Goal: Information Seeking & Learning: Check status

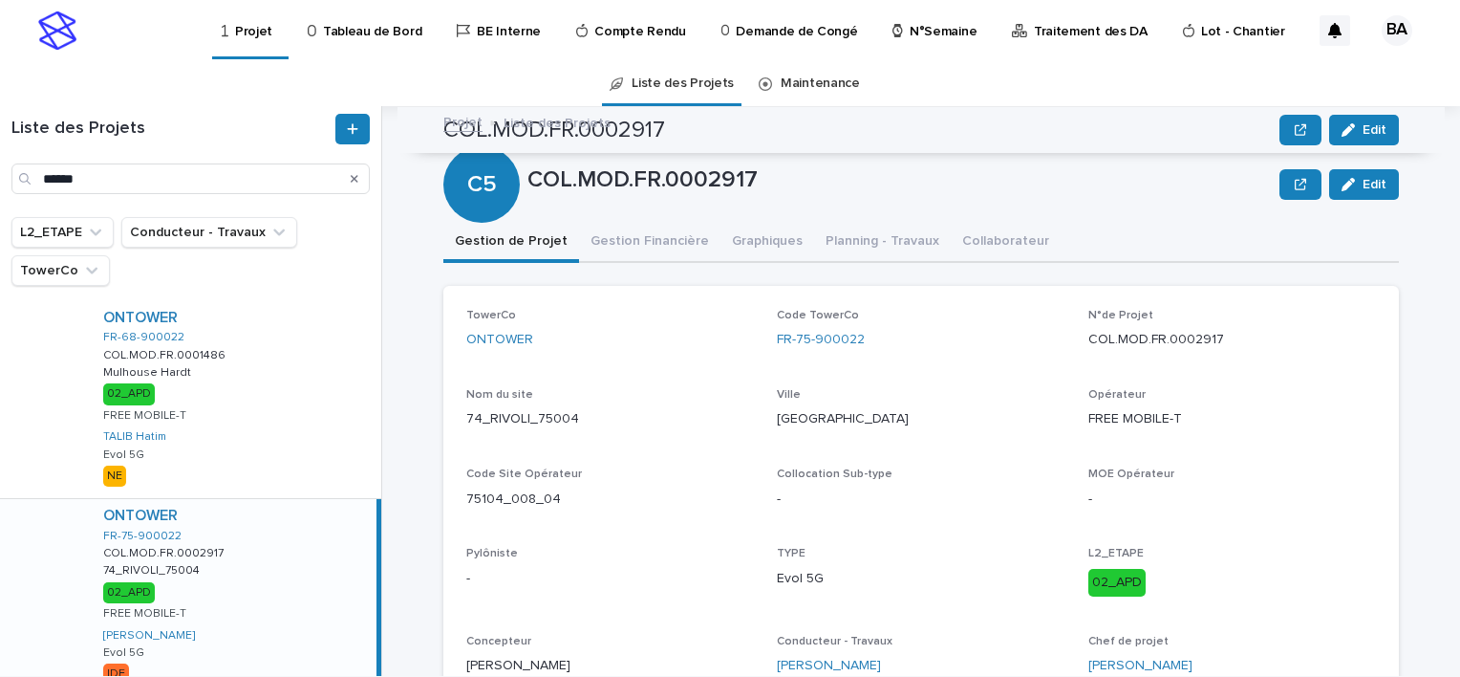
scroll to position [956, 0]
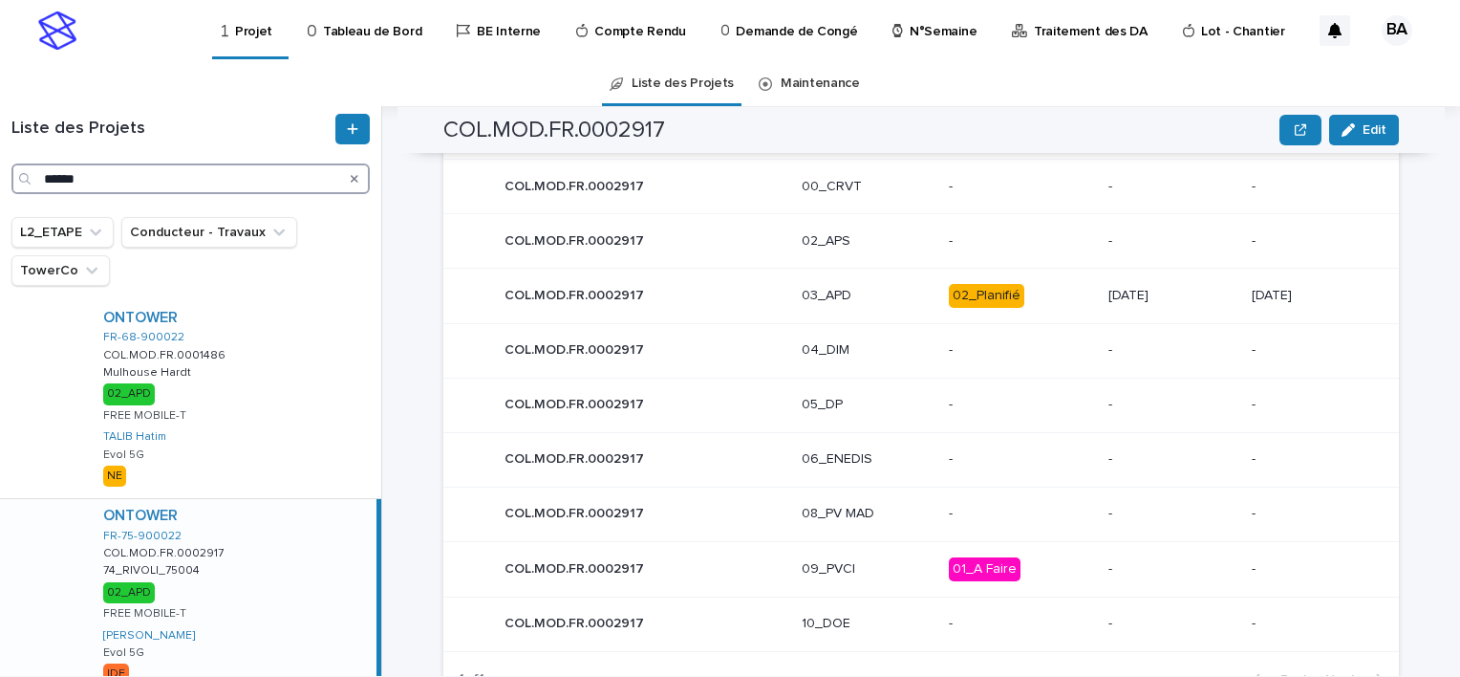
click at [206, 177] on input "******" at bounding box center [190, 178] width 358 height 31
paste input "******"
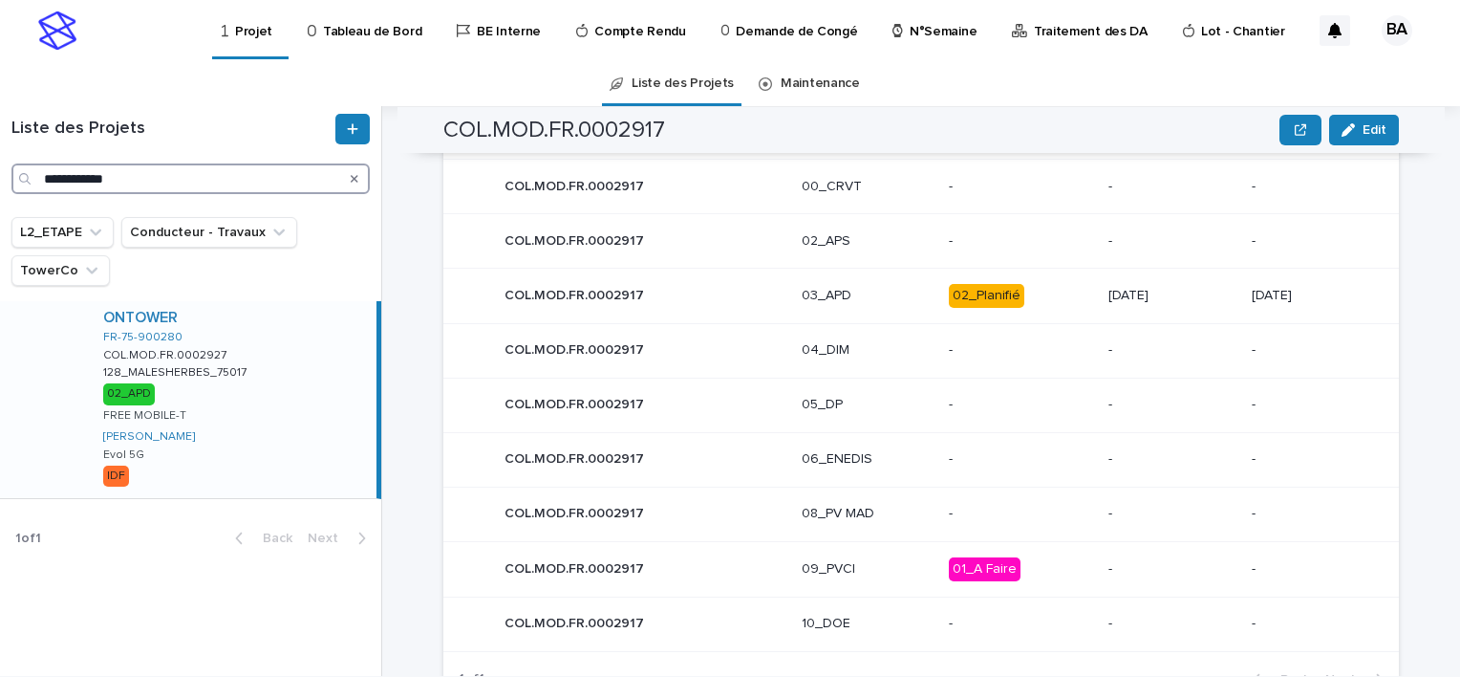
type input "**********"
click at [278, 367] on div "ONTOWER FR-75-900280 COL.MOD.FR.0002927 COL.MOD.FR.0002927 128_MALESHERBES_7501…" at bounding box center [232, 399] width 289 height 197
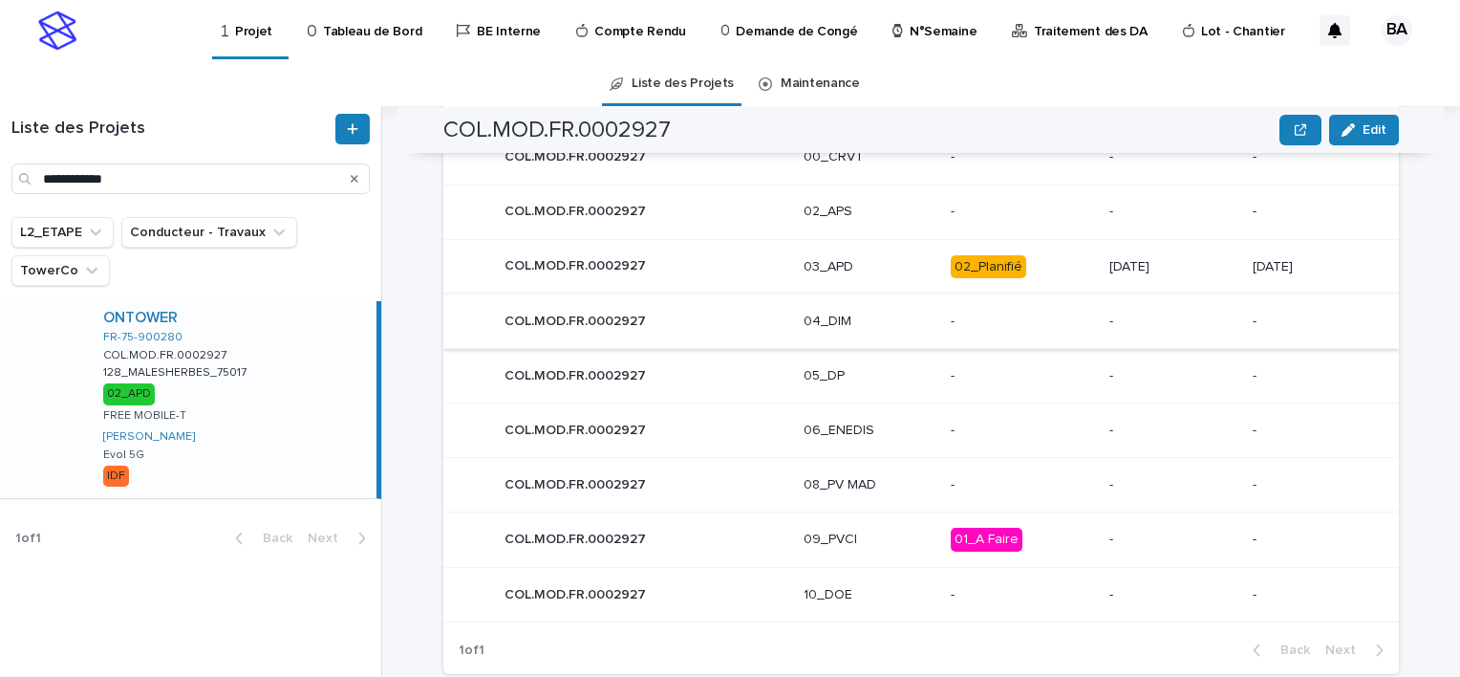
scroll to position [860, 0]
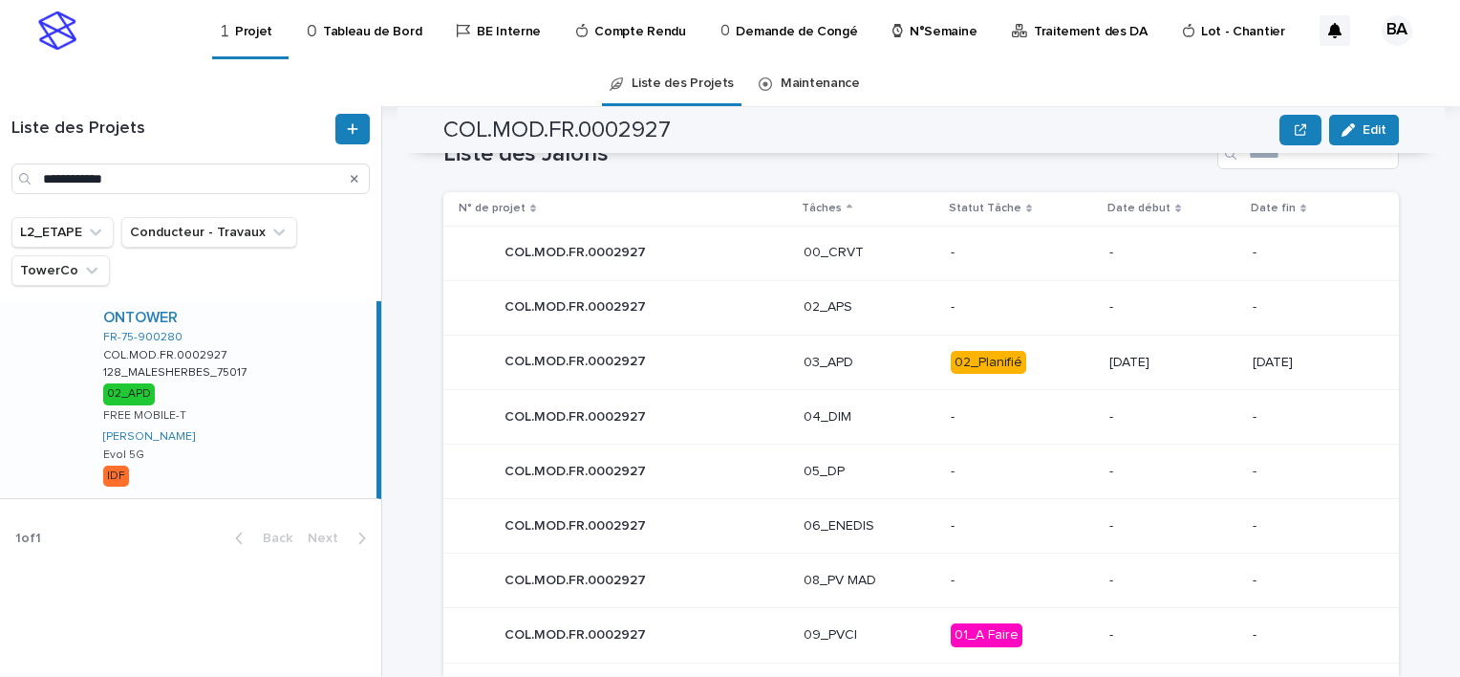
click at [700, 359] on div "COL.MOD.FR.0002927 COL.MOD.FR.0002927" at bounding box center [624, 362] width 330 height 38
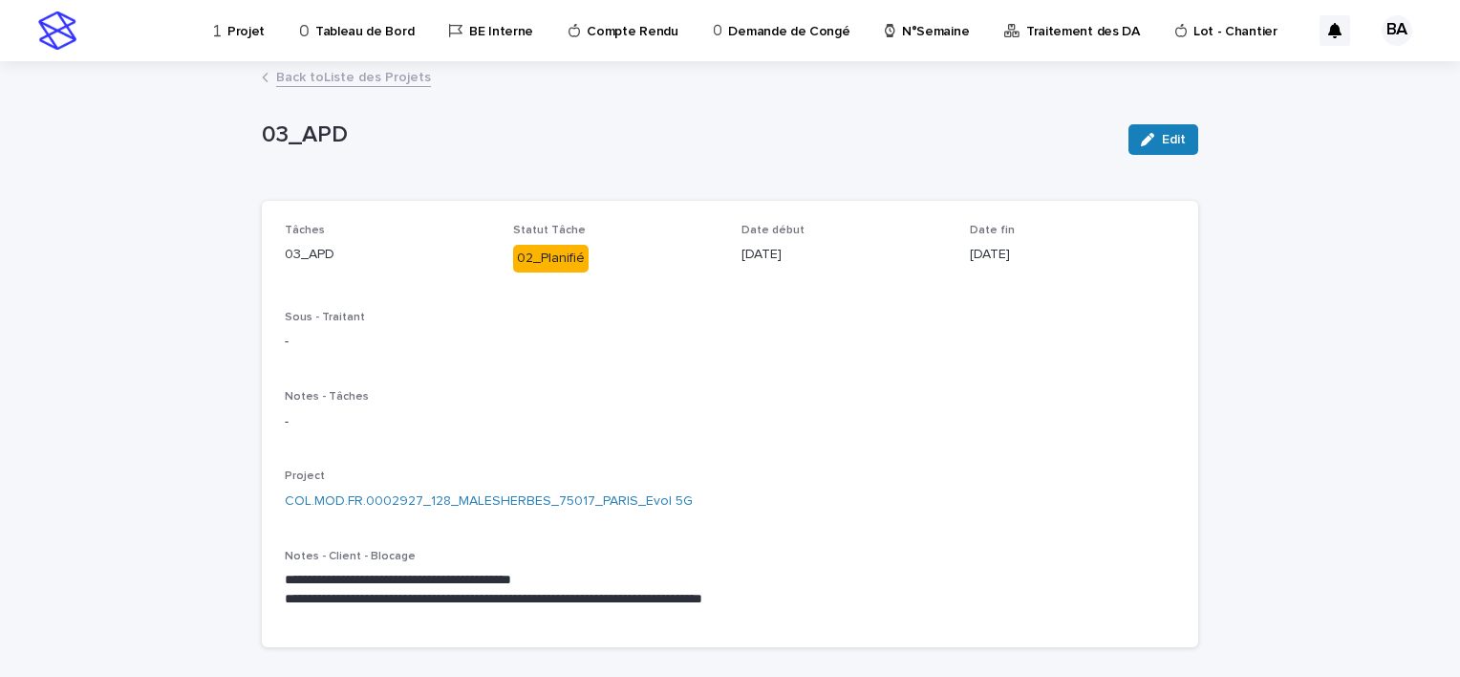
click at [311, 82] on link "Back to Liste des Projets" at bounding box center [353, 76] width 155 height 22
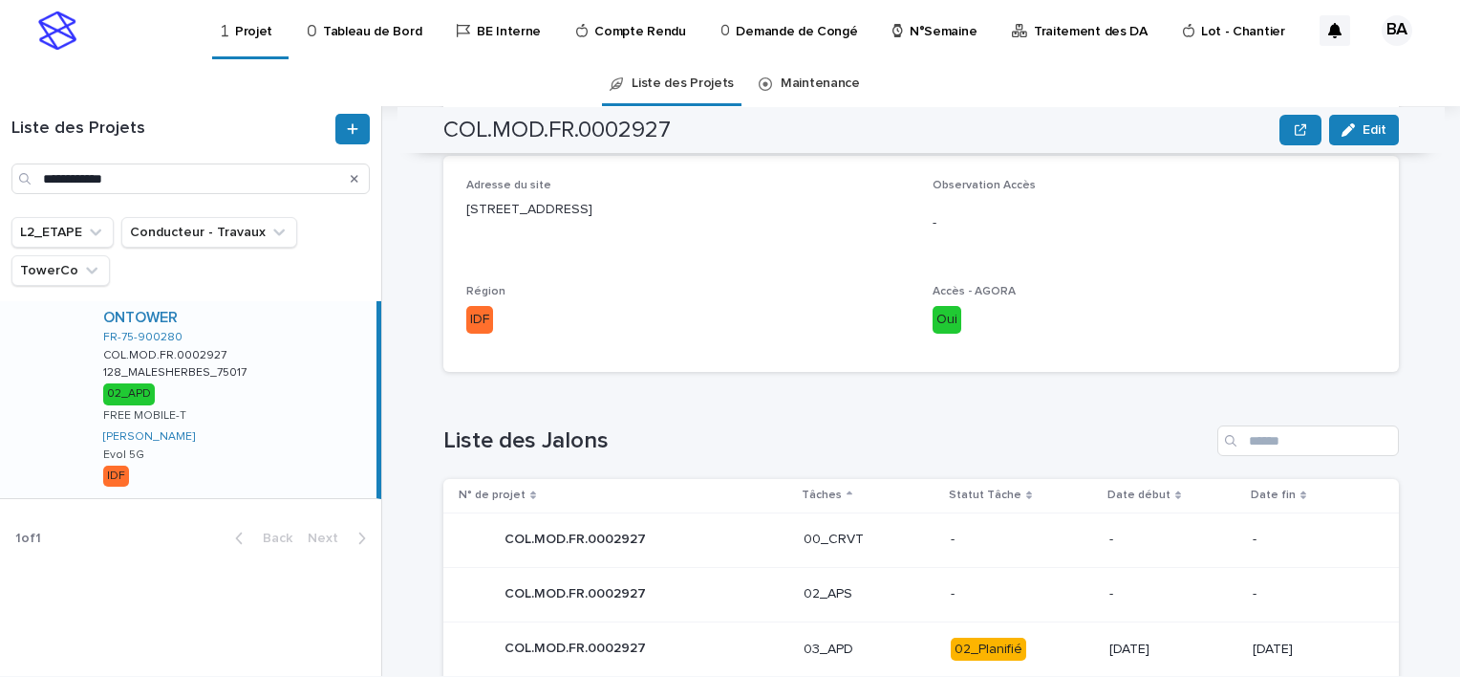
scroll to position [765, 0]
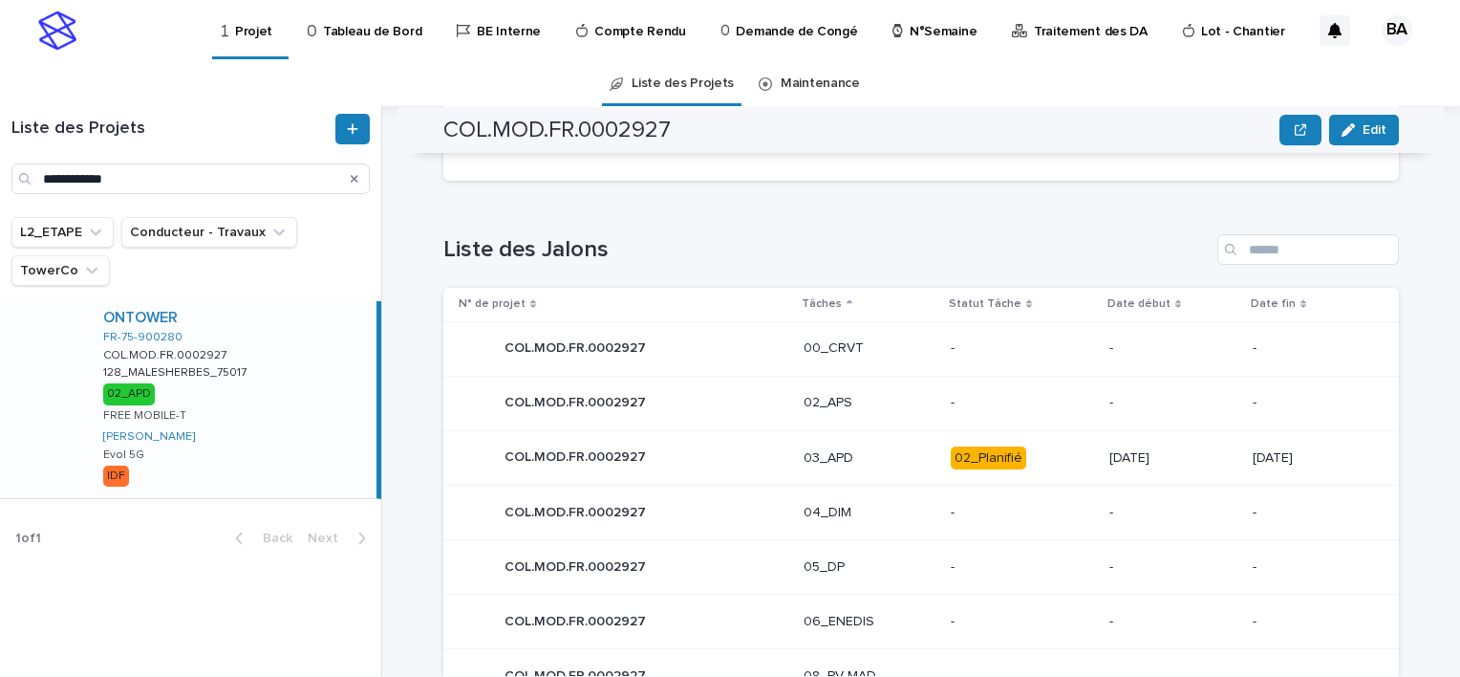
click at [551, 343] on p "COL.MOD.FR.0002927" at bounding box center [577, 346] width 145 height 20
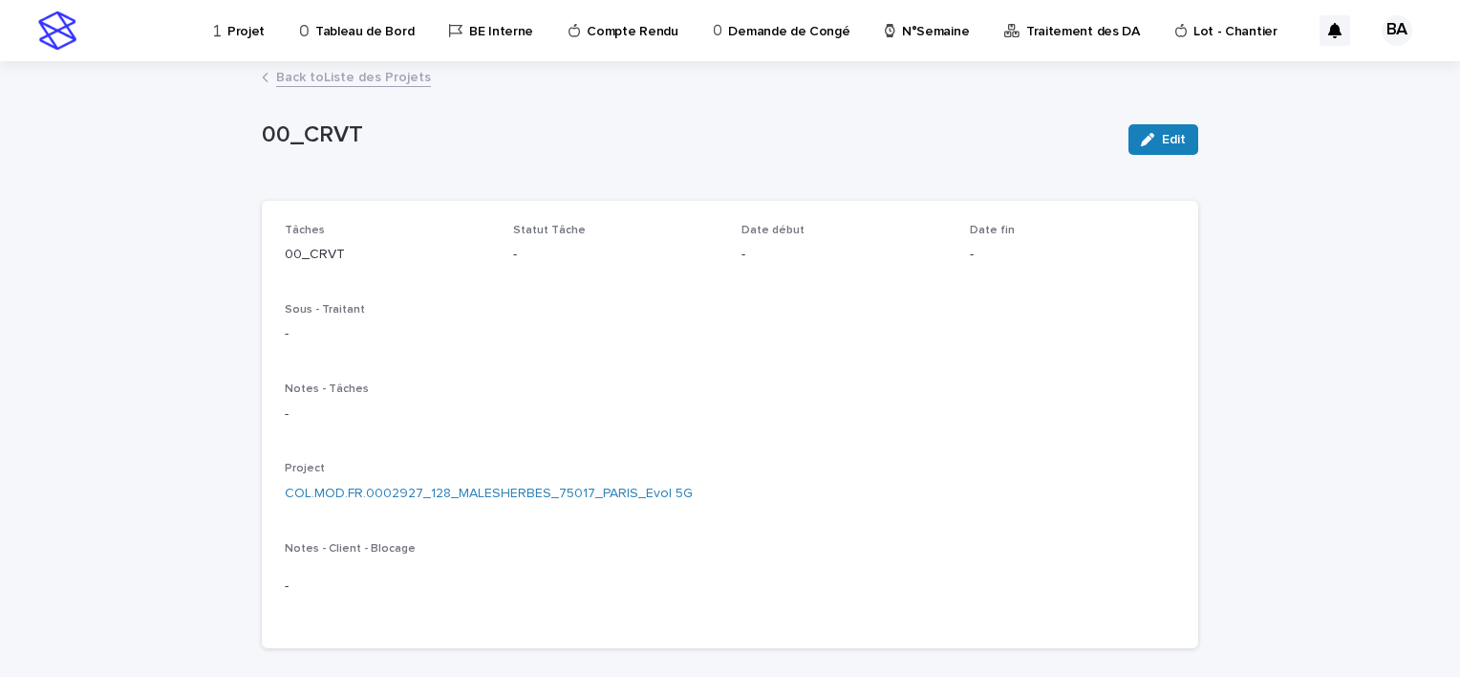
click at [301, 77] on link "Back to Liste des Projets" at bounding box center [353, 76] width 155 height 22
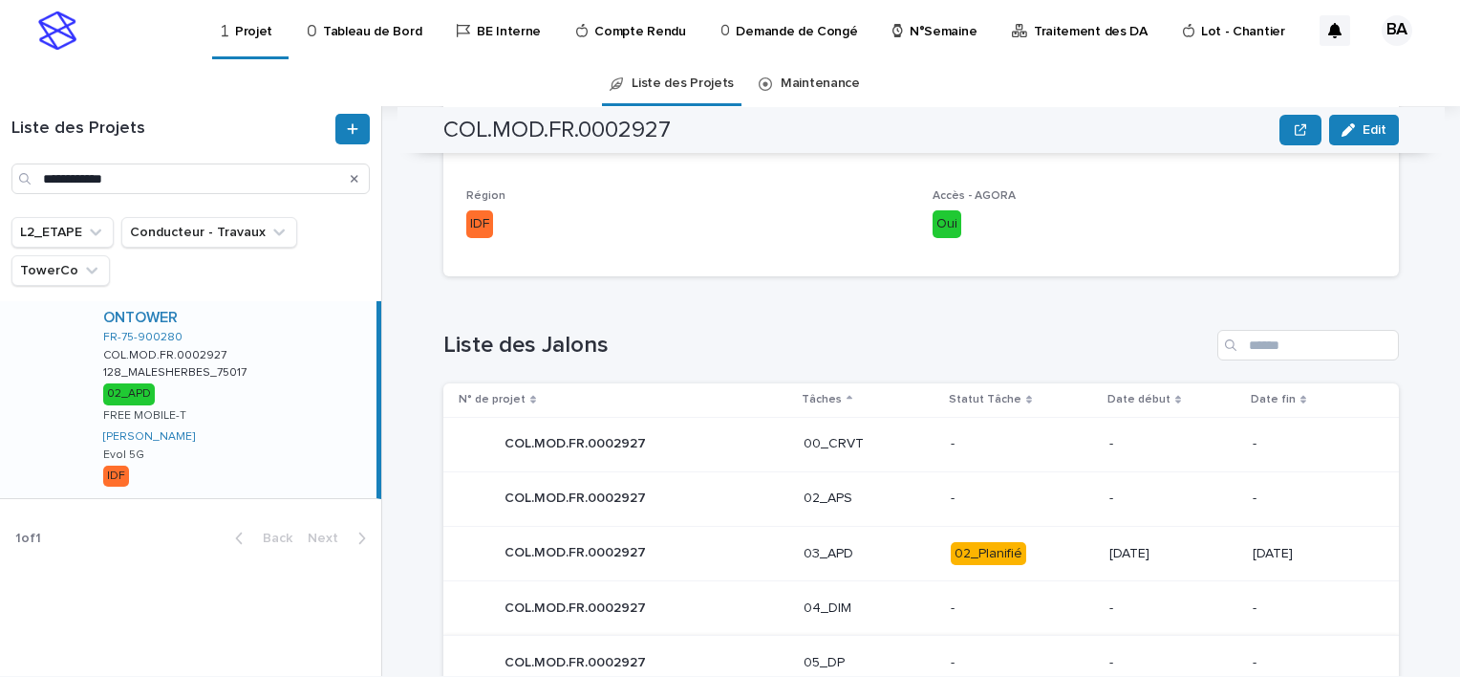
scroll to position [669, 0]
click at [600, 554] on p "COL.MOD.FR.0002927" at bounding box center [577, 551] width 145 height 20
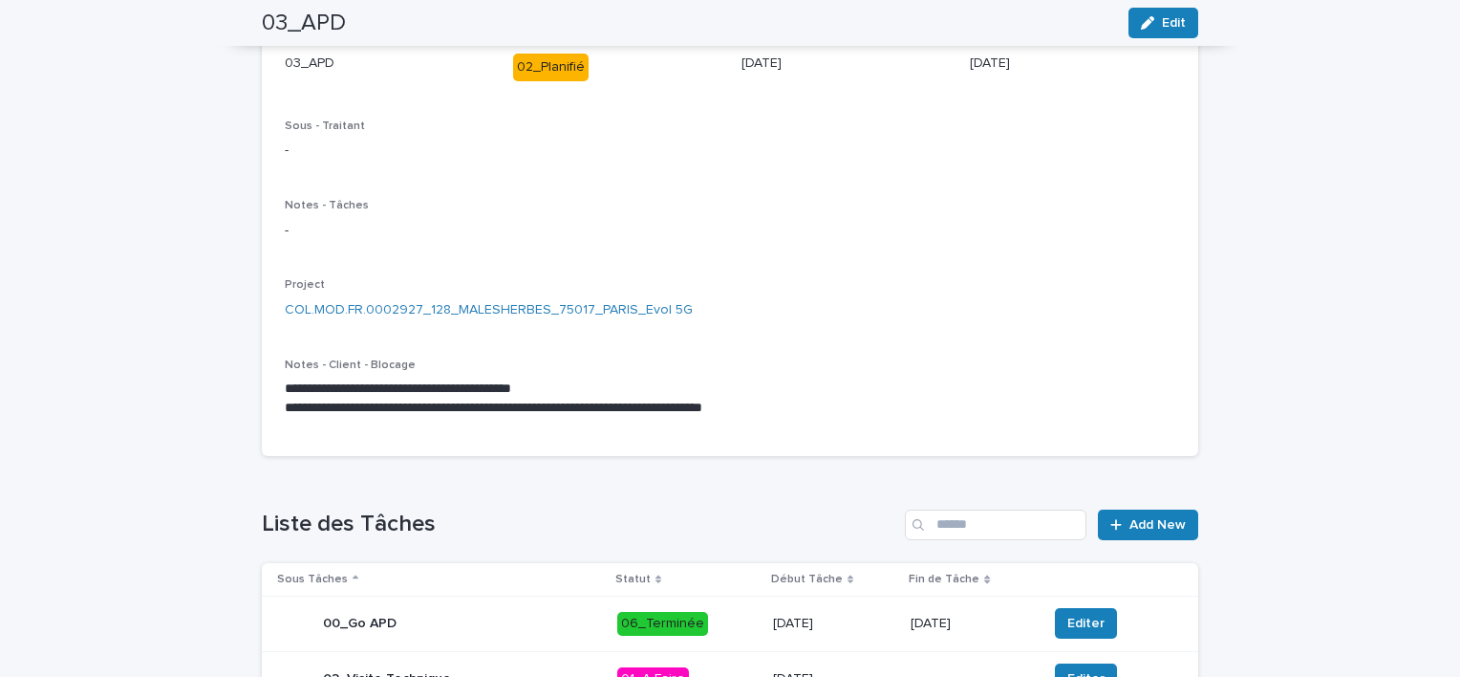
scroll to position [382, 0]
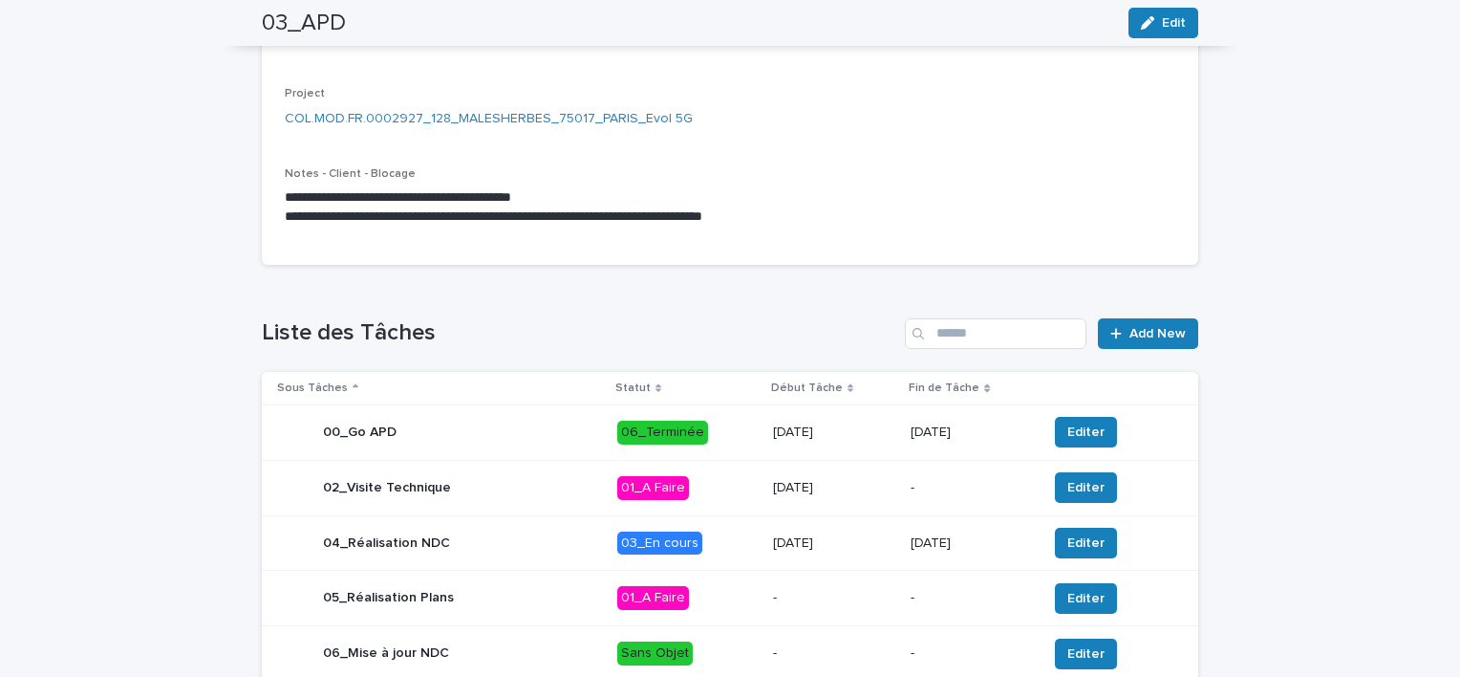
click at [555, 548] on div "04_Réalisation NDC" at bounding box center [439, 543] width 325 height 38
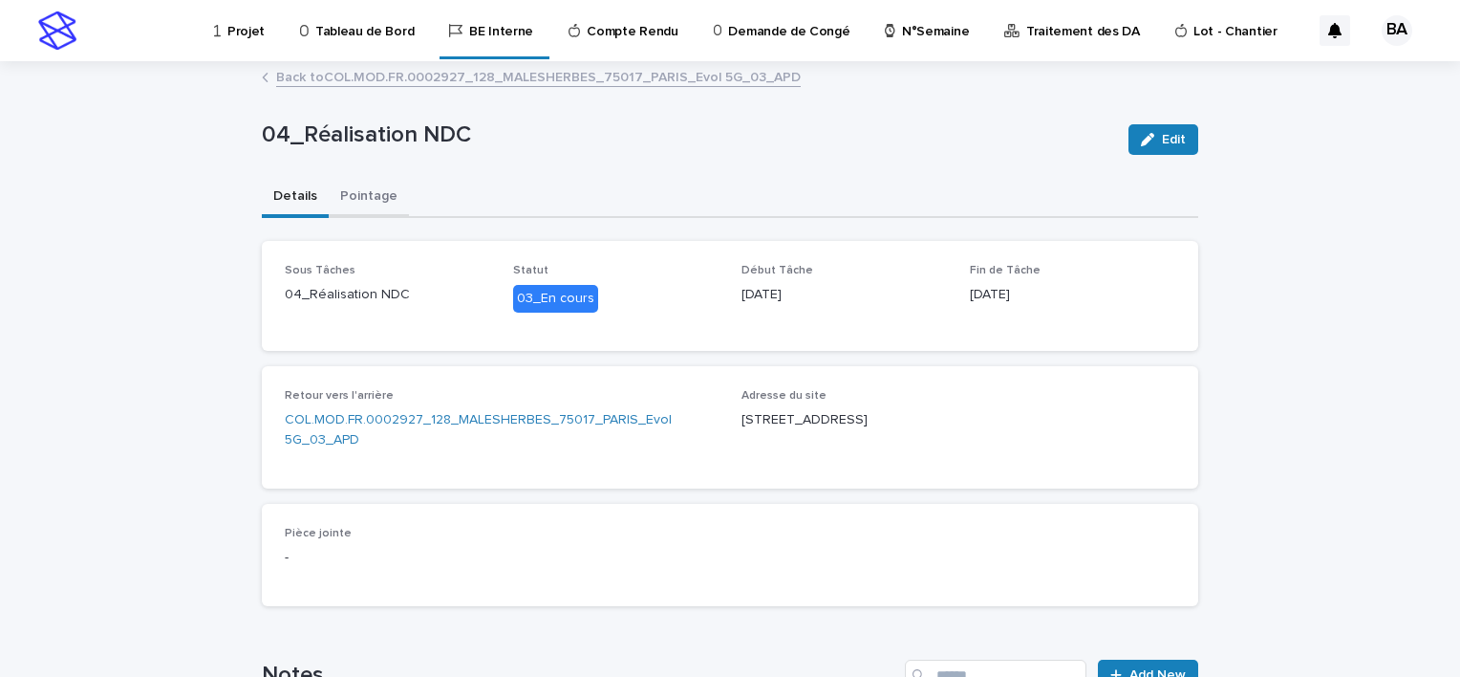
click at [360, 199] on button "Pointage" at bounding box center [369, 198] width 80 height 40
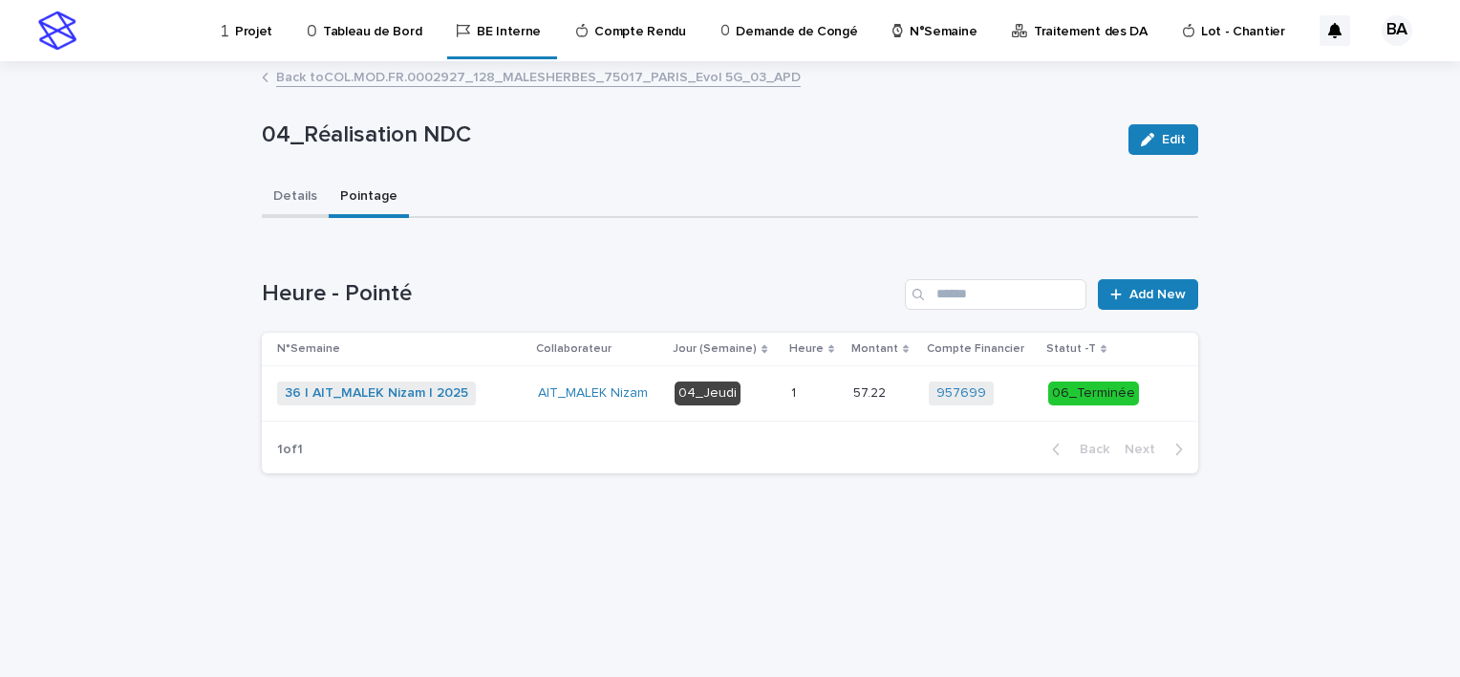
click at [301, 196] on button "Details" at bounding box center [295, 198] width 67 height 40
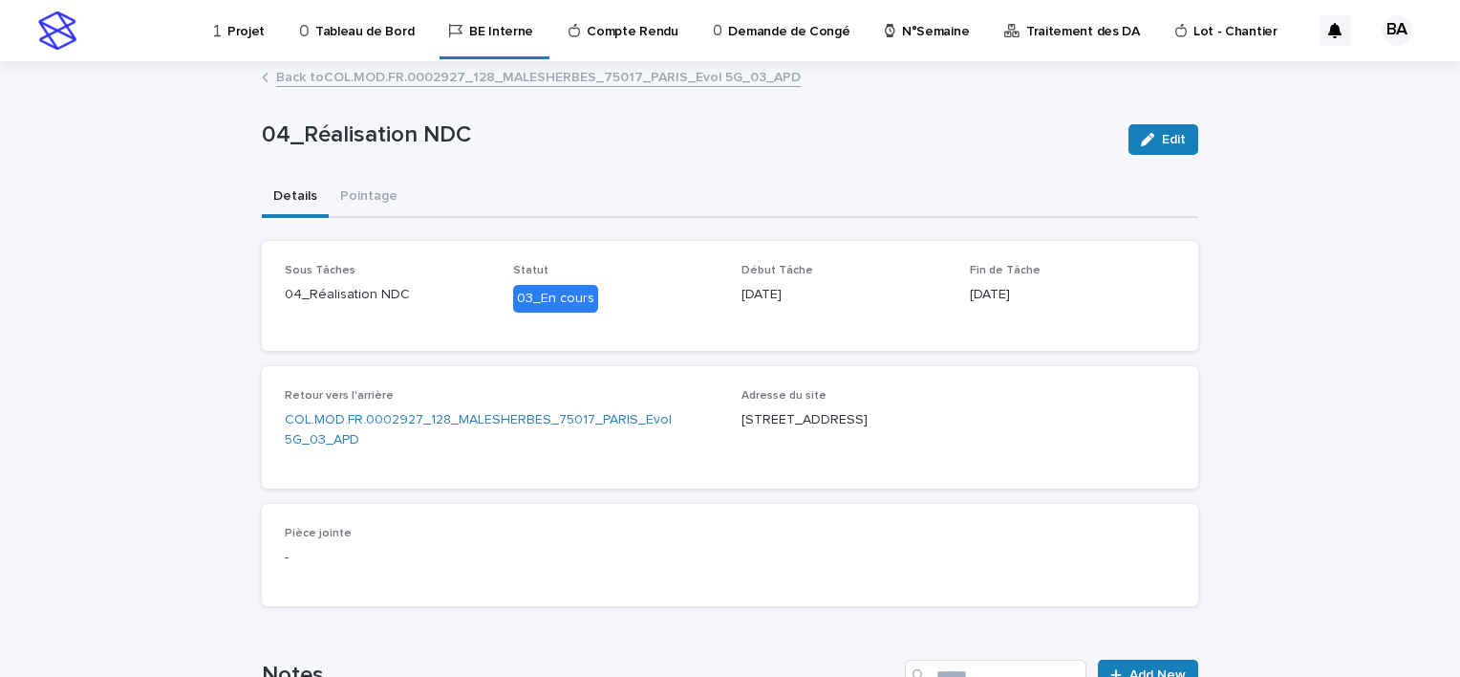
click at [559, 303] on div "03_En cours" at bounding box center [555, 299] width 85 height 28
click at [415, 300] on p "04_Réalisation NDC" at bounding box center [387, 295] width 205 height 20
click at [363, 193] on button "Pointage" at bounding box center [369, 198] width 80 height 40
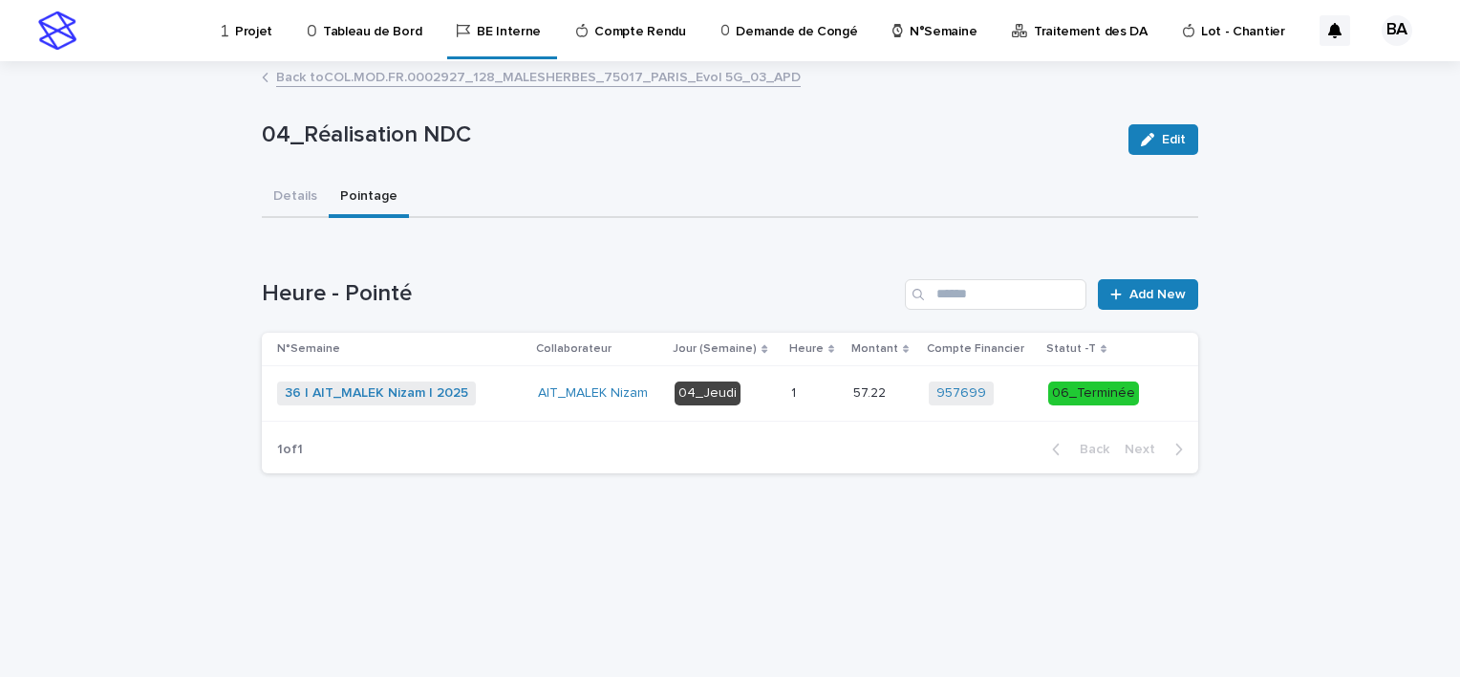
click at [508, 398] on div "36 | AIT_MALEK Nizam | 2025 + 0" at bounding box center [400, 393] width 246 height 24
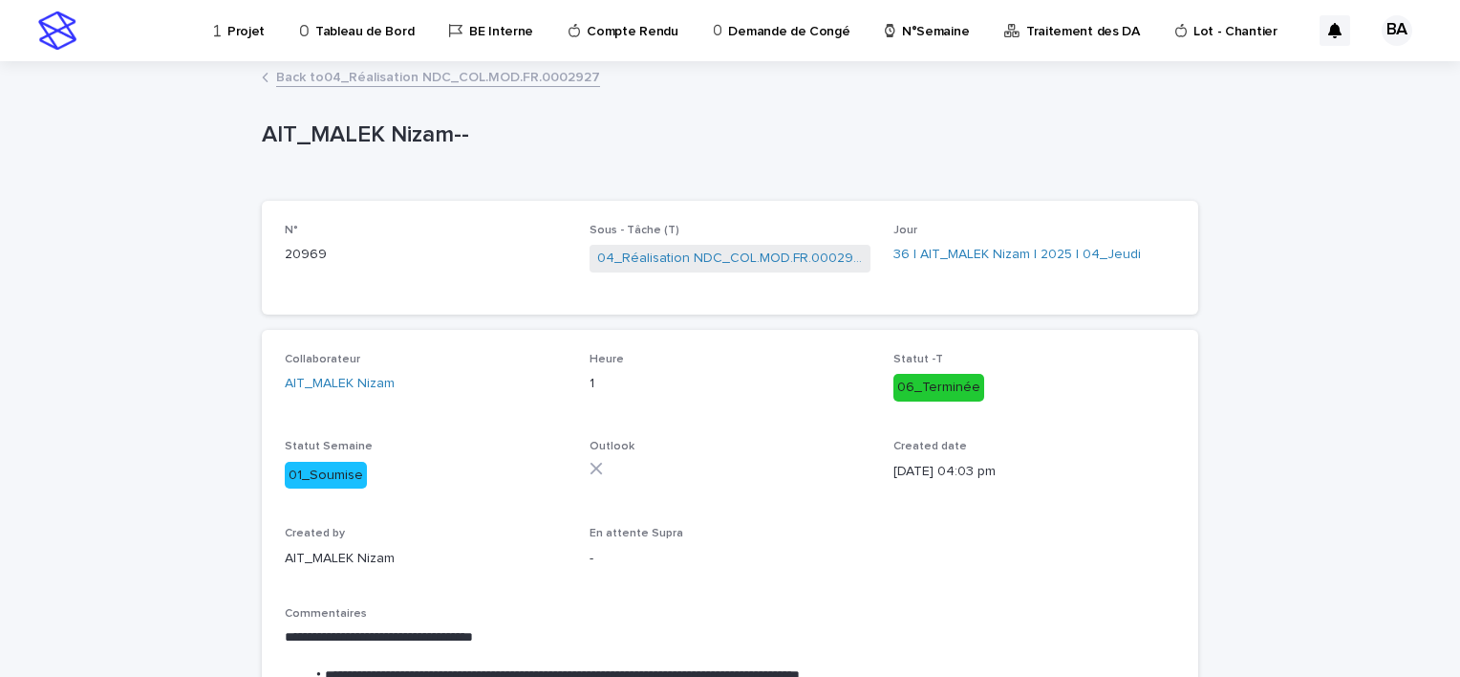
scroll to position [191, 0]
